Goal: Task Accomplishment & Management: Manage account settings

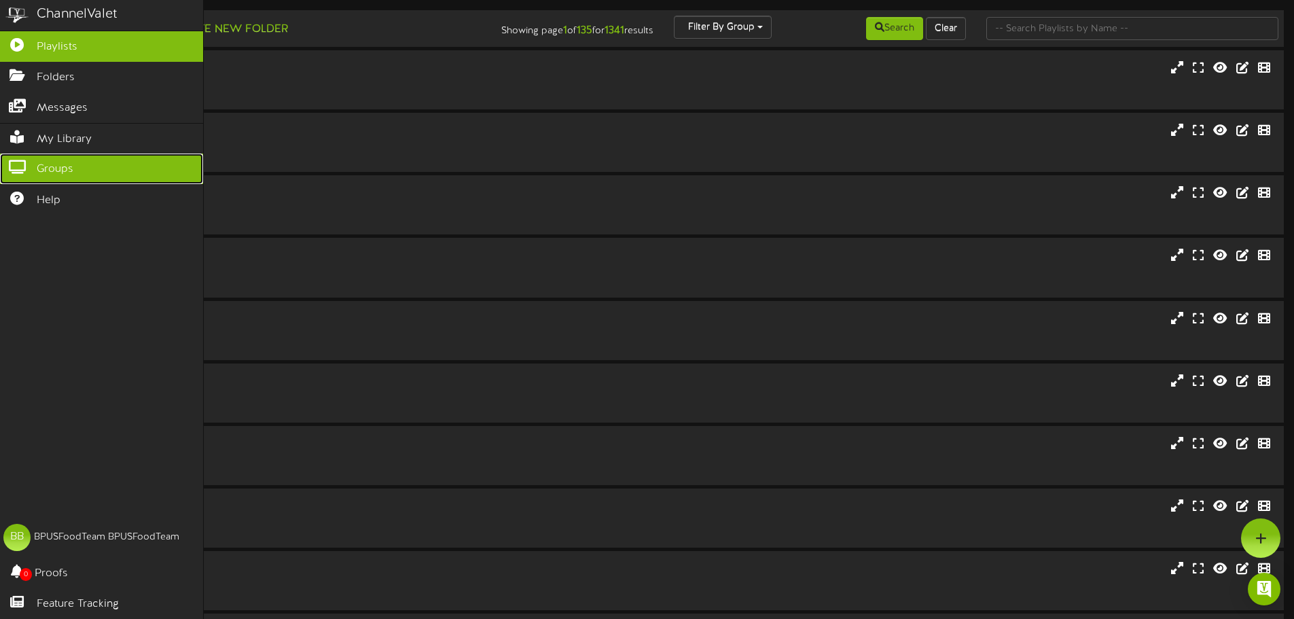
click at [22, 160] on icon at bounding box center [17, 165] width 34 height 10
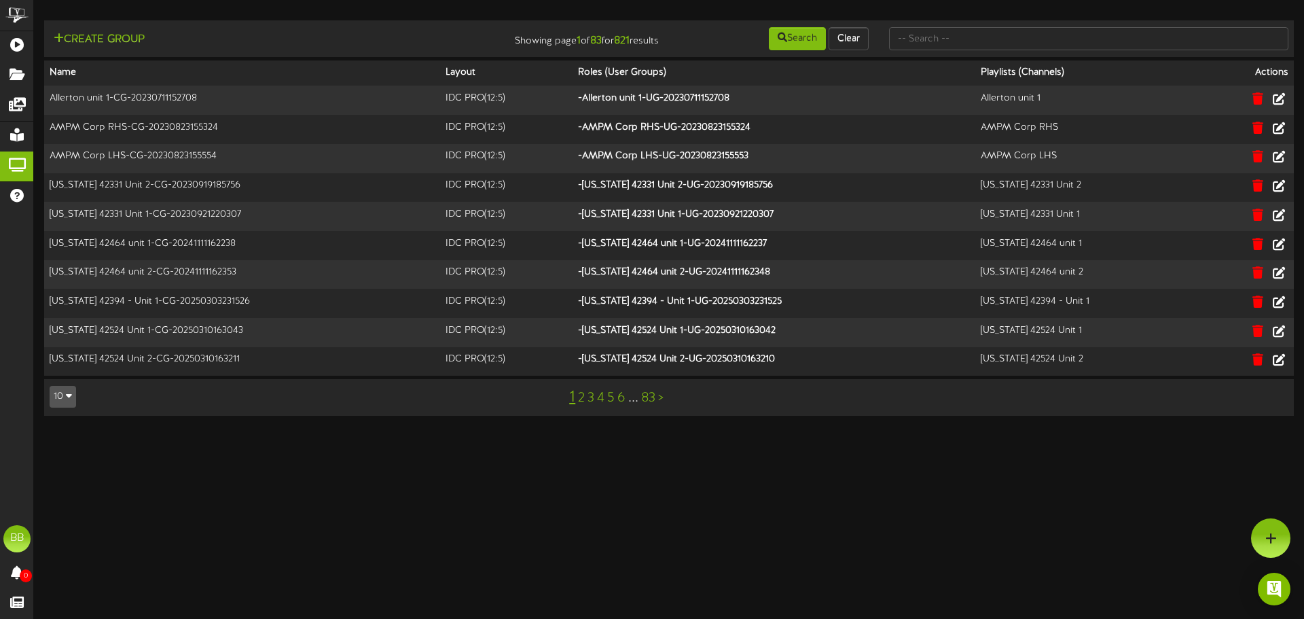
click at [567, 429] on html "ChannelValet Playlists Folders Messages My Library Groups Help BB BPUSFoodTeam …" at bounding box center [652, 214] width 1304 height 429
click at [946, 42] on input "text" at bounding box center [1088, 38] width 399 height 23
type input "tfc southern"
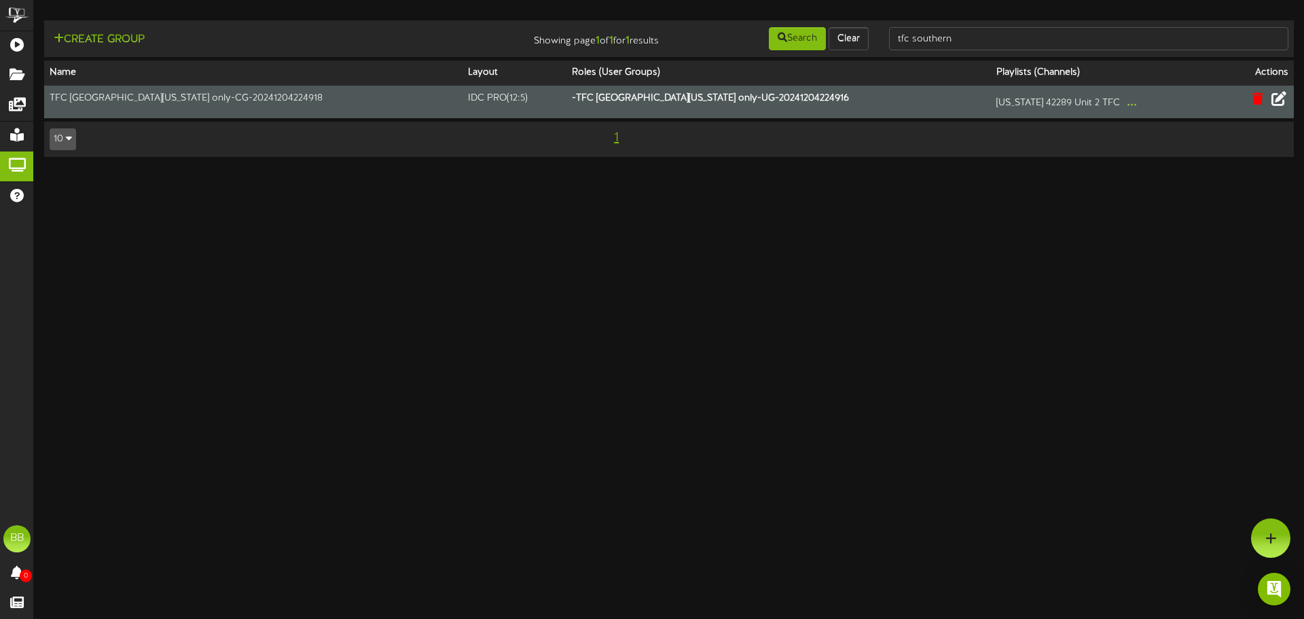
click at [1279, 101] on icon at bounding box center [1279, 98] width 15 height 15
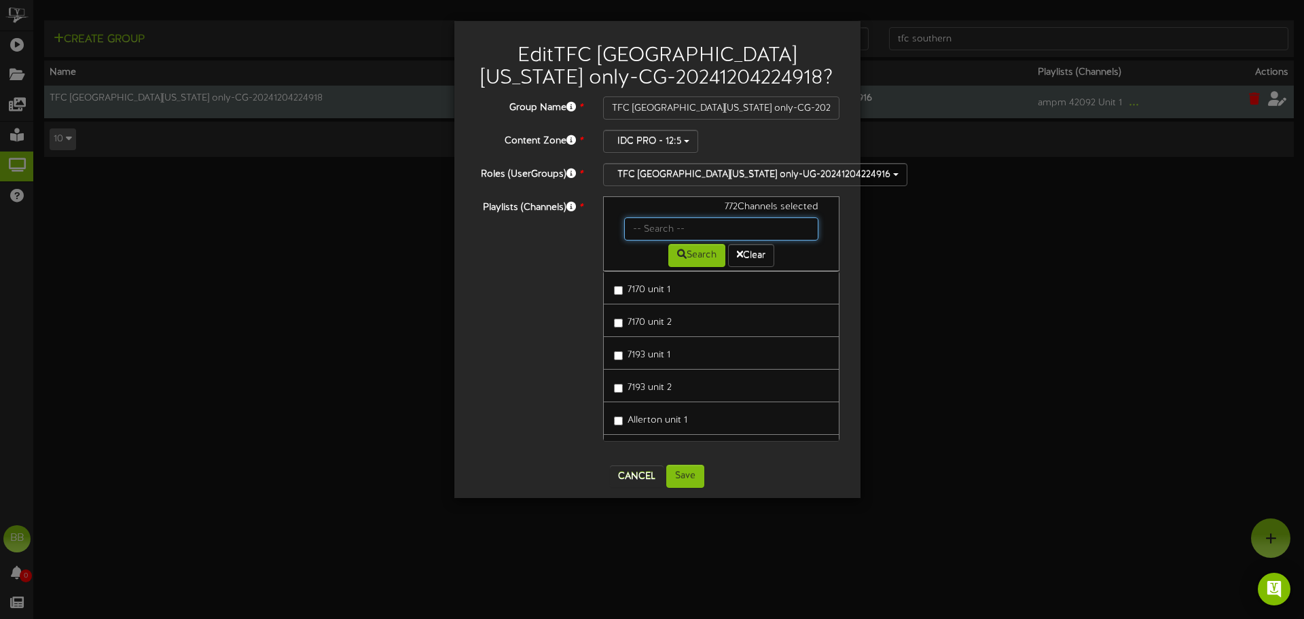
click at [698, 230] on input "text" at bounding box center [721, 228] width 195 height 23
type input "42743"
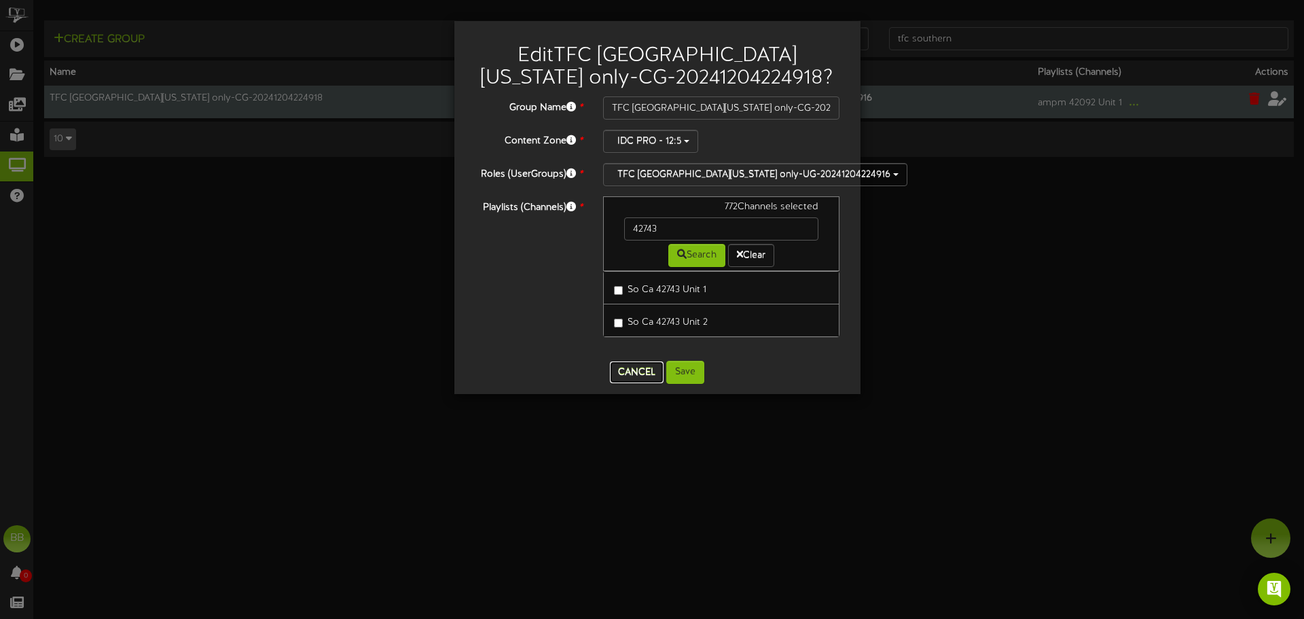
click at [639, 374] on button "Cancel" at bounding box center [637, 372] width 54 height 22
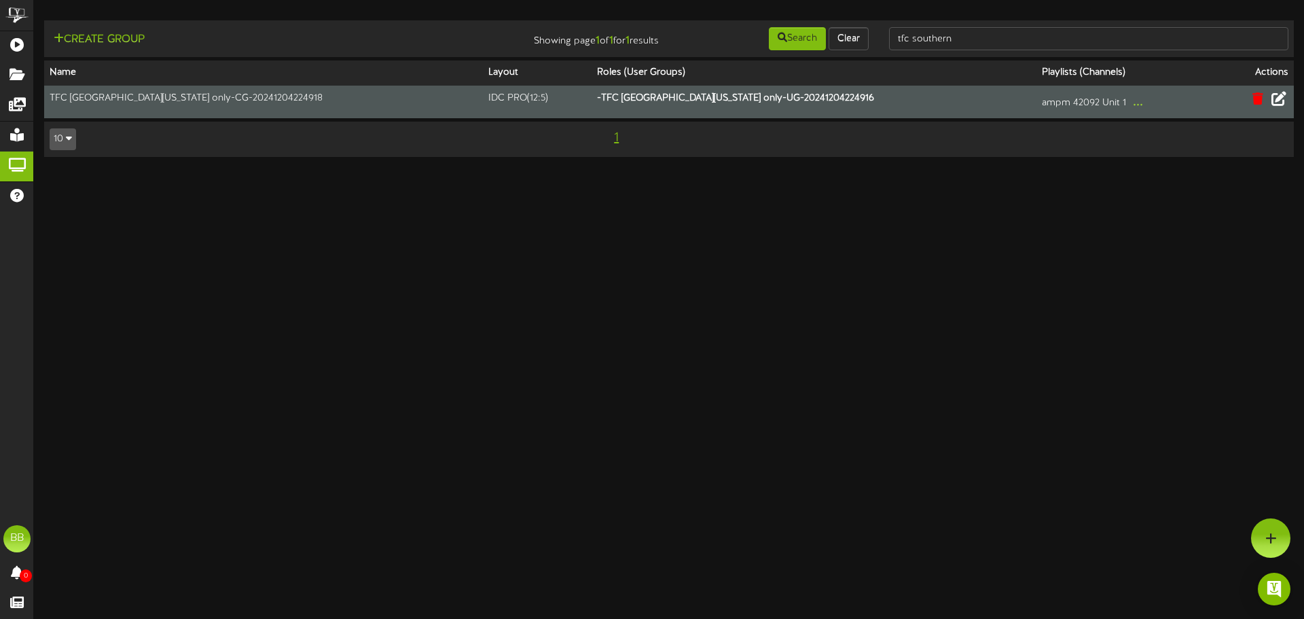
click at [357, 170] on html "ChannelValet Playlists Folders Messages My Library Groups Help BB BPUSFoodTeam …" at bounding box center [652, 85] width 1304 height 170
click at [1277, 102] on icon at bounding box center [1279, 98] width 15 height 15
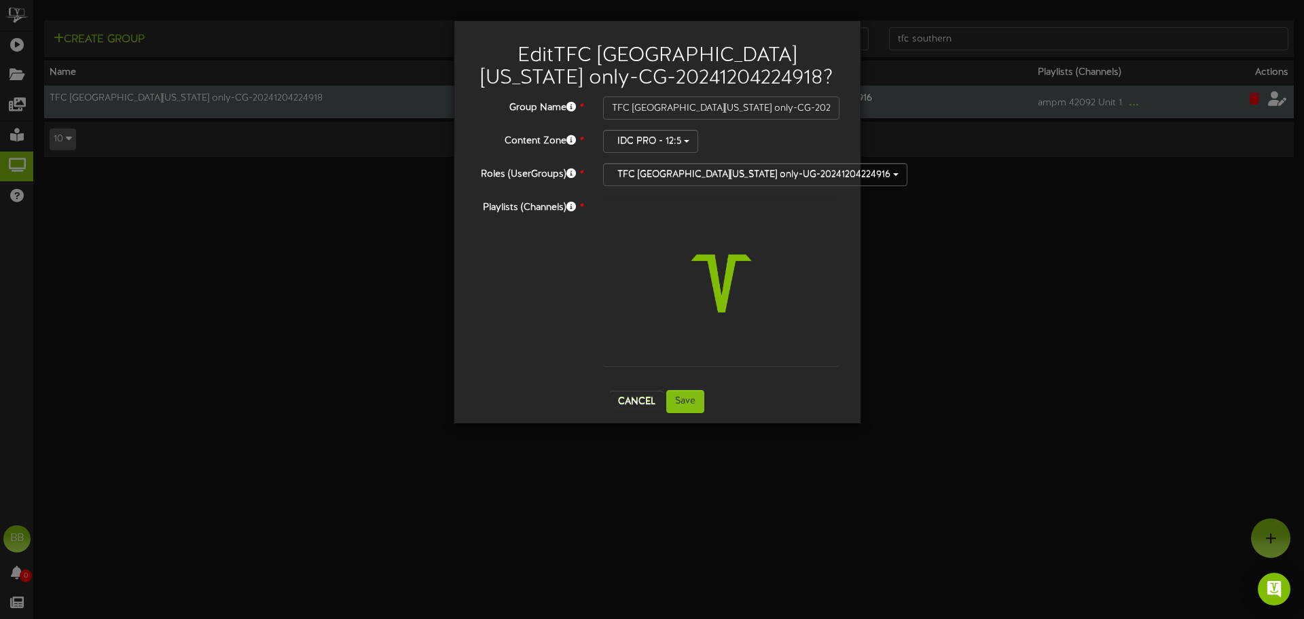
click at [623, 568] on div "Edit TFC [GEOGRAPHIC_DATA][US_STATE] only-CG-20241204224918 ? Group Name * TFC …" at bounding box center [652, 309] width 1304 height 619
